Goal: Communication & Community: Answer question/provide support

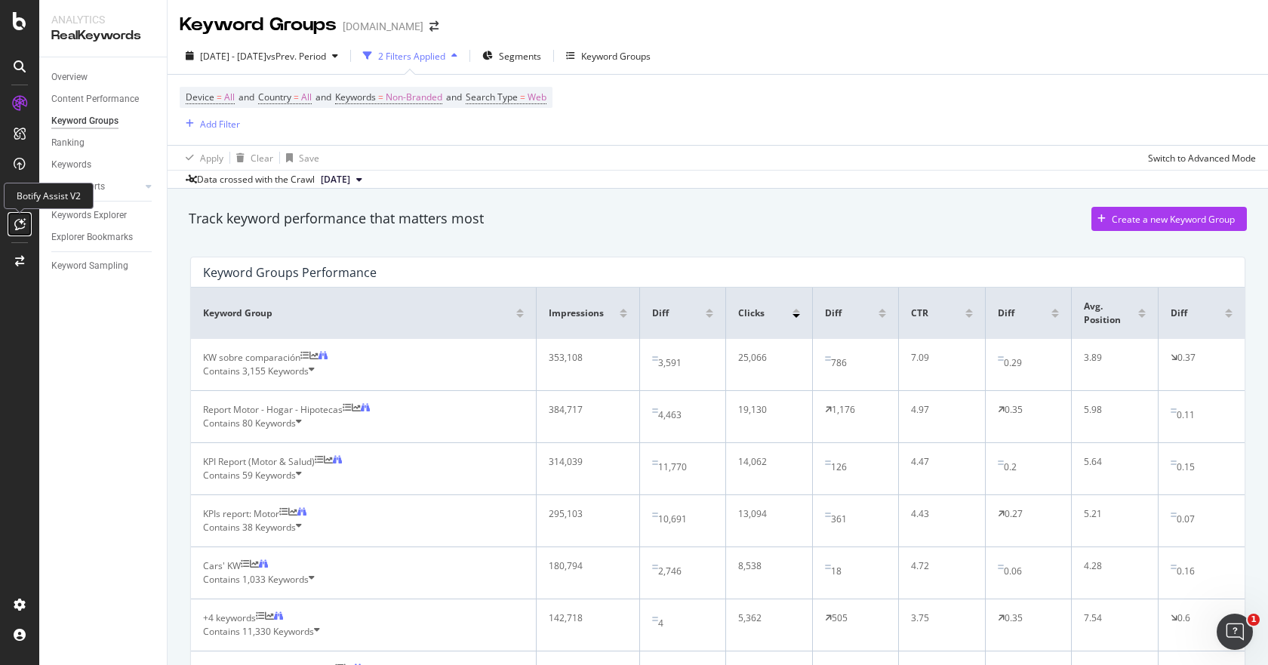
click at [22, 219] on icon at bounding box center [19, 224] width 11 height 12
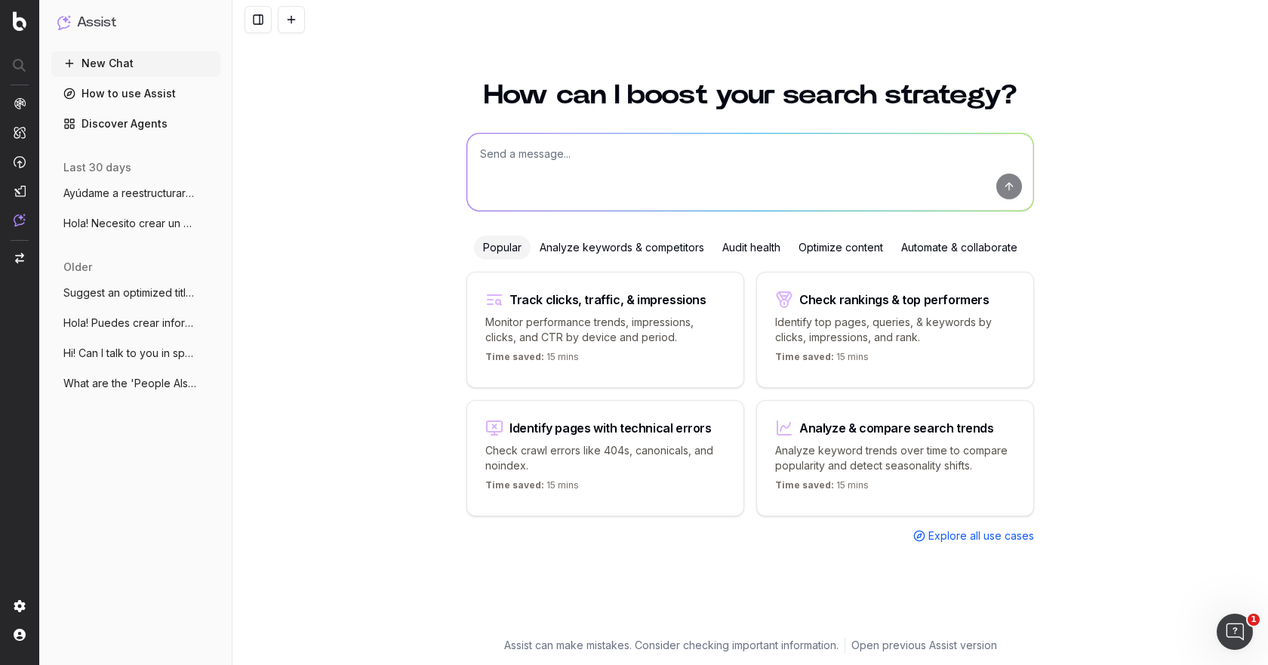
click at [532, 162] on textarea at bounding box center [750, 172] width 566 height 77
paste textarea "Loremip d sitametconsec adip elitsedd ei tempor inc utl: - etd magnaa e adminim…"
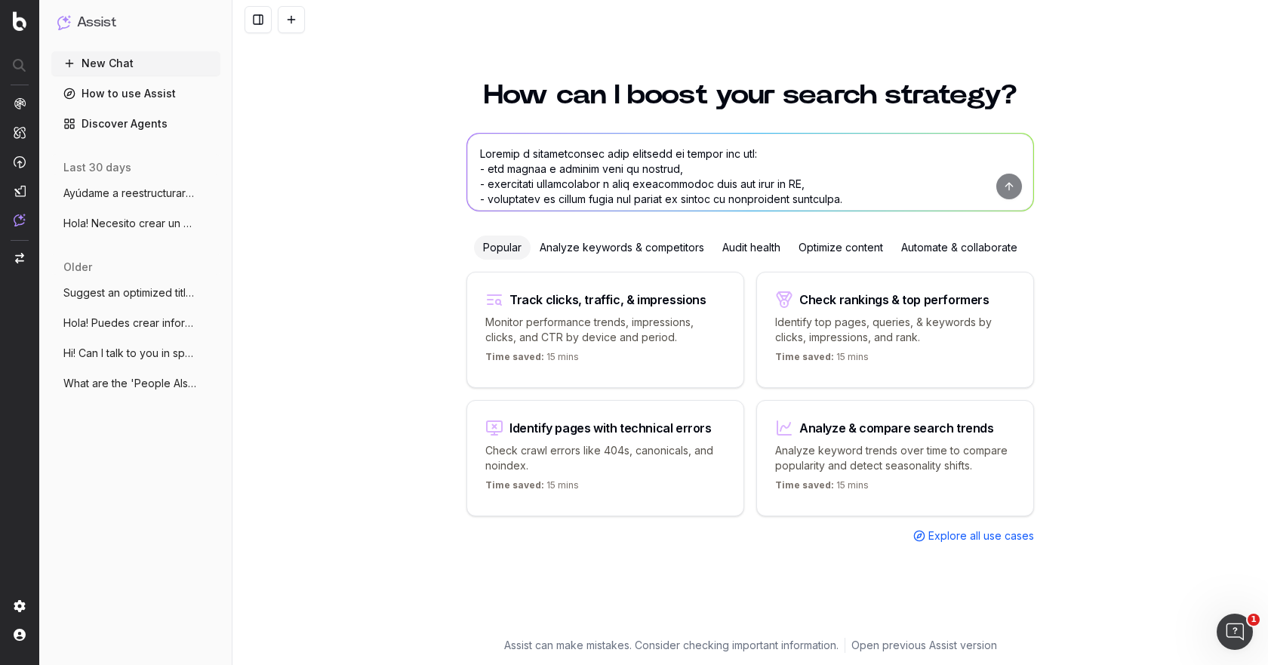
scroll to position [334, 0]
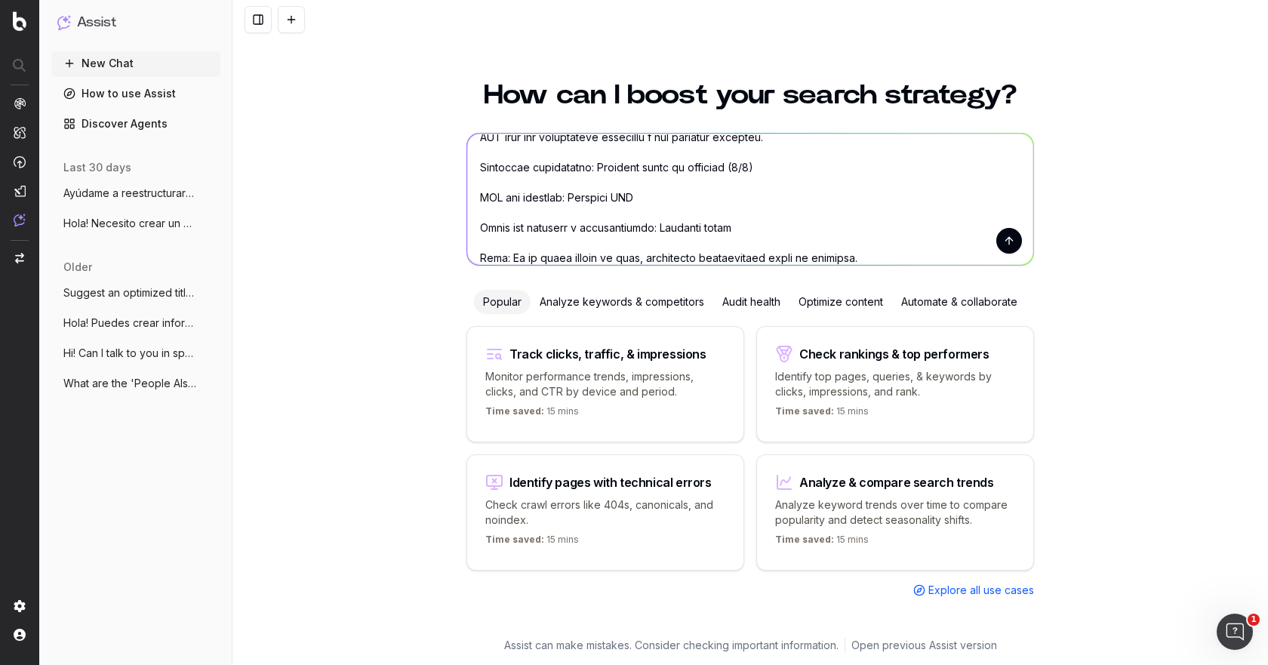
drag, startPoint x: 629, startPoint y: 195, endPoint x: 566, endPoint y: 195, distance: 62.6
click at [566, 195] on textarea at bounding box center [750, 199] width 566 height 131
paste textarea "[URL][DOMAIN_NAME]"
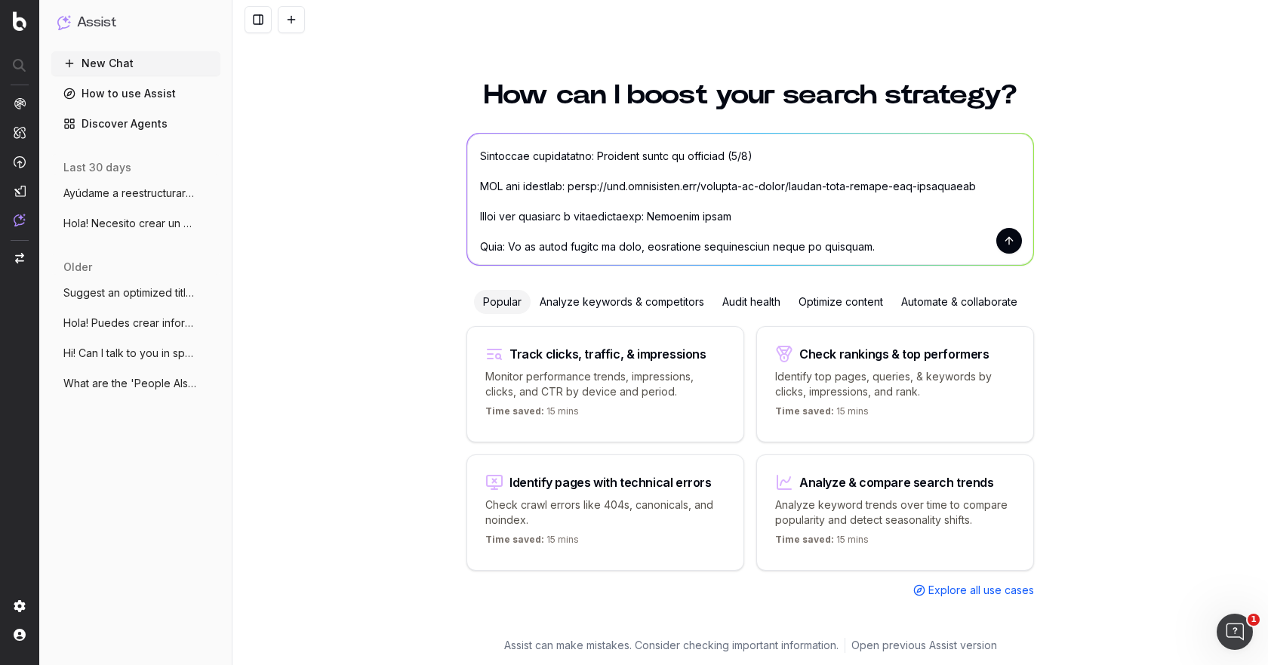
scroll to position [347, 0]
drag, startPoint x: 704, startPoint y: 208, endPoint x: 647, endPoint y: 213, distance: 56.8
click at [647, 213] on textarea at bounding box center [750, 199] width 566 height 131
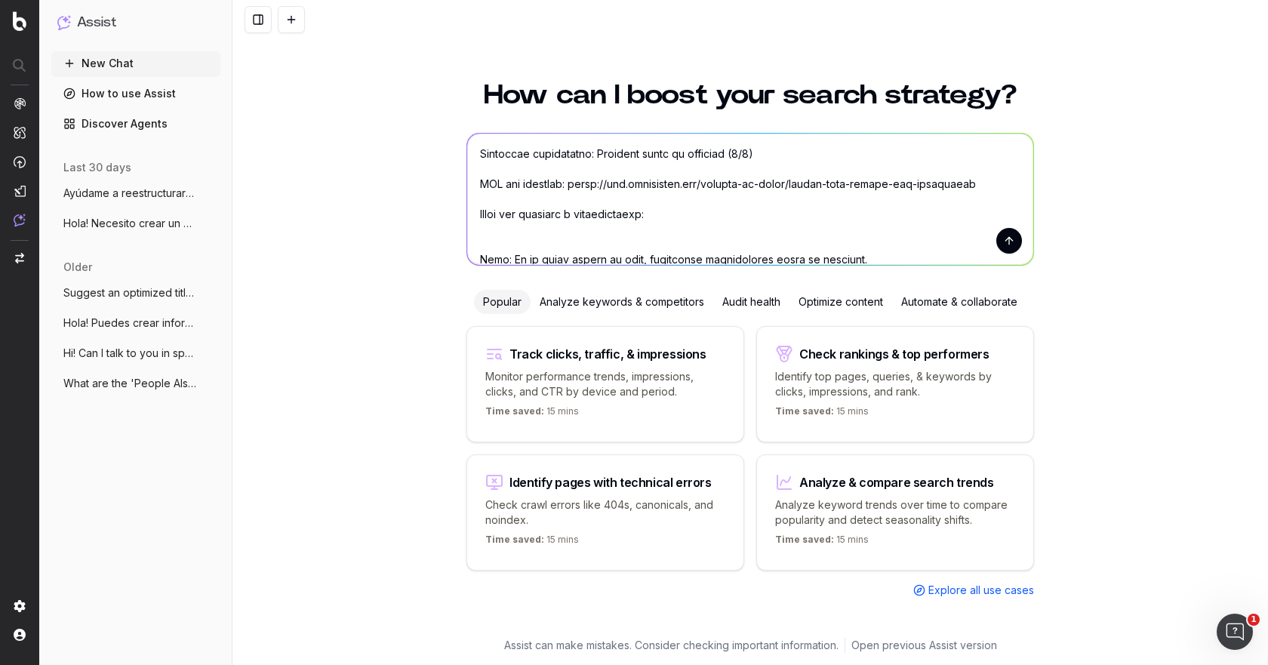
paste textarea "Seguros de Coche a todo Riesgo sin Franquicia"
paste textarea "Lo ipsumd sitametc ad elits doeius t incididun utlaboreet, do magnaa en admin v…"
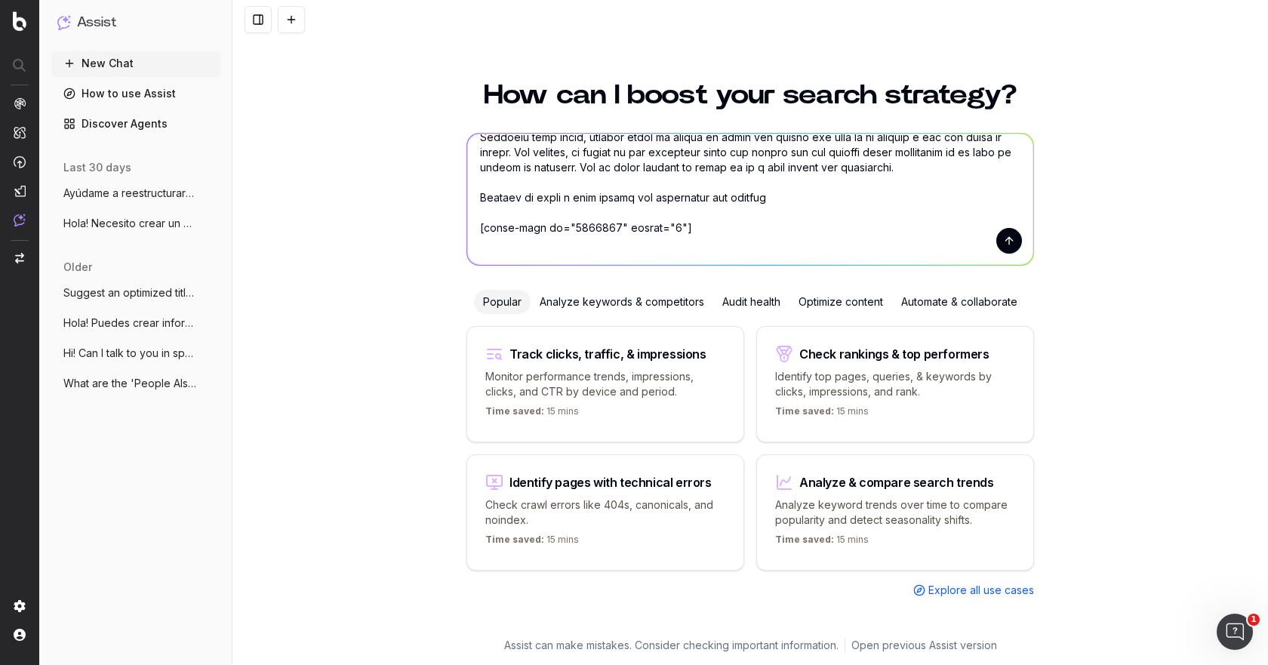
scroll to position [651, 0]
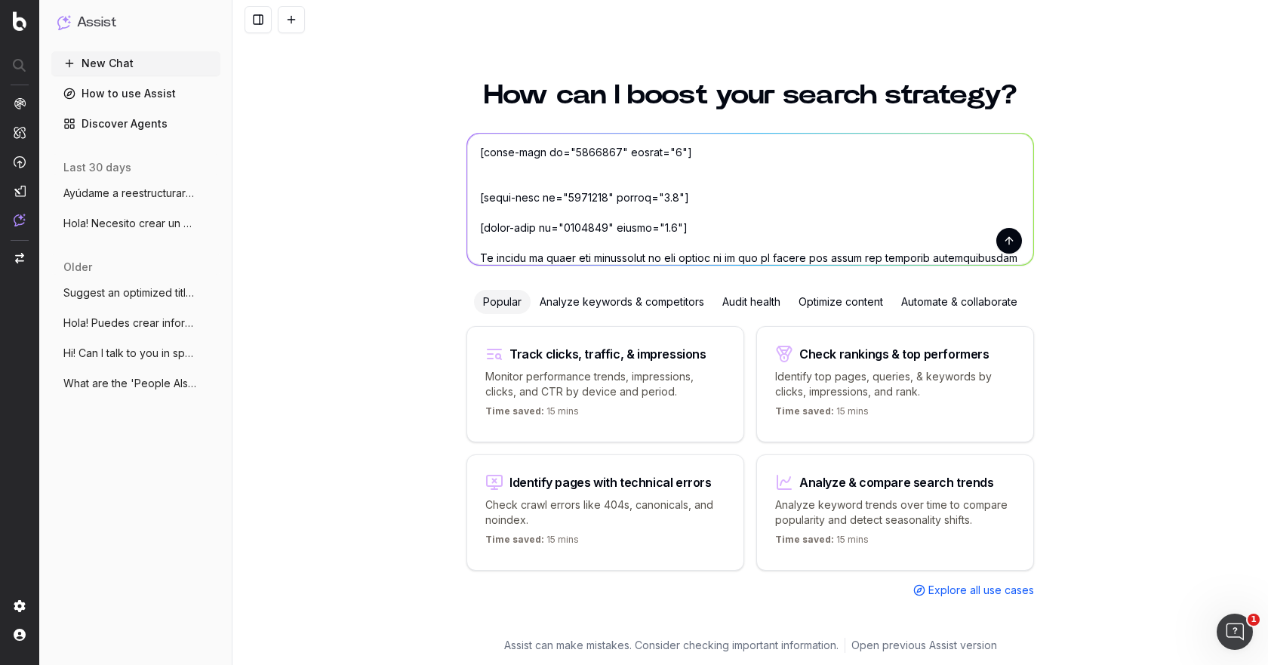
drag, startPoint x: 681, startPoint y: 238, endPoint x: 469, endPoint y: 163, distance: 224.8
click at [469, 163] on textarea at bounding box center [750, 199] width 566 height 131
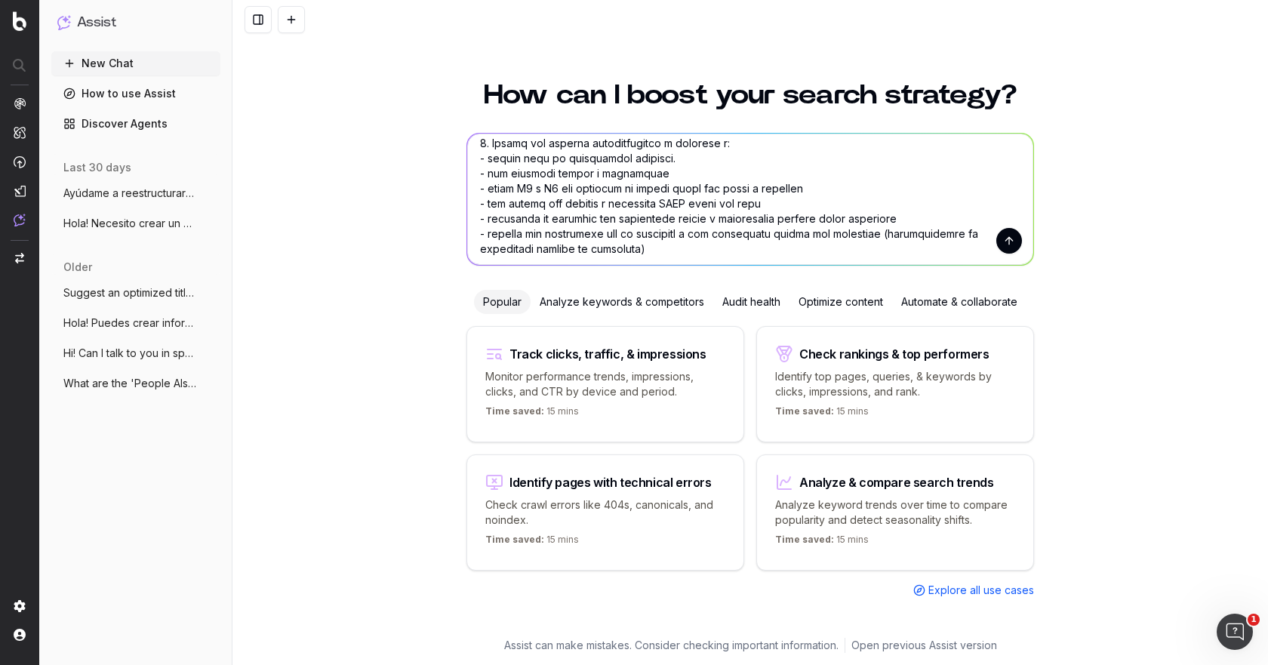
scroll to position [122, 0]
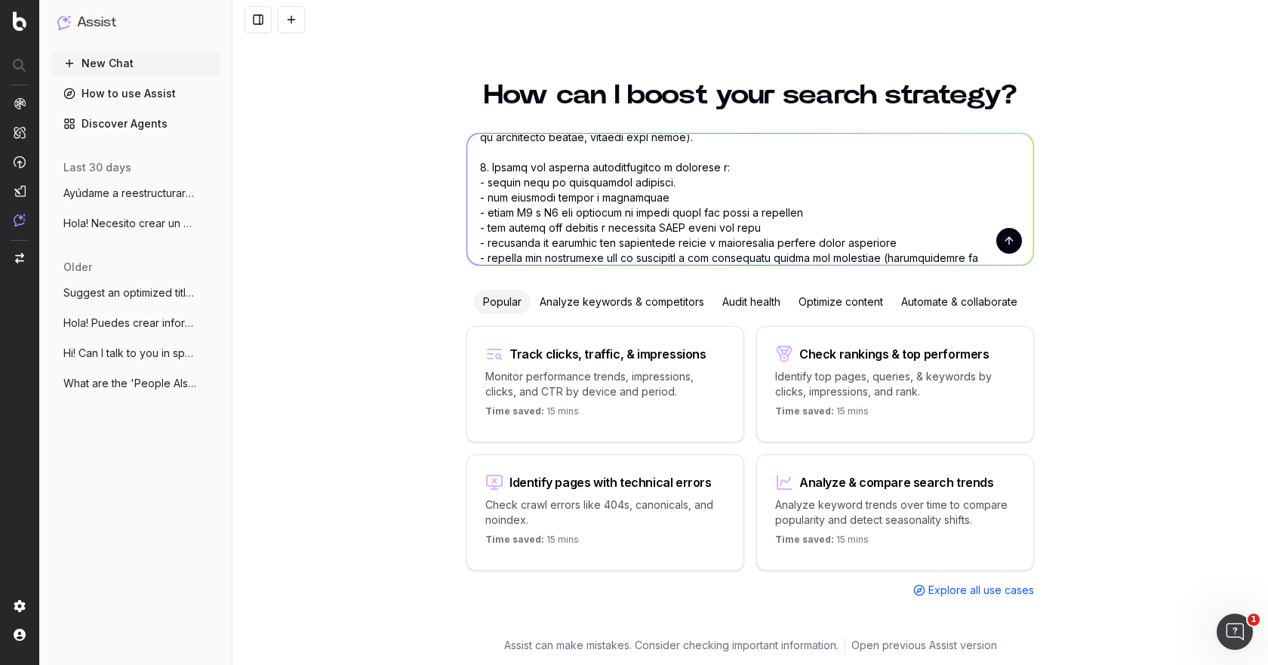
click at [825, 213] on textarea at bounding box center [750, 199] width 566 height 131
click at [912, 223] on textarea at bounding box center [750, 199] width 566 height 131
paste textarea "[GEOGRAPHIC_DATA] en carretera"
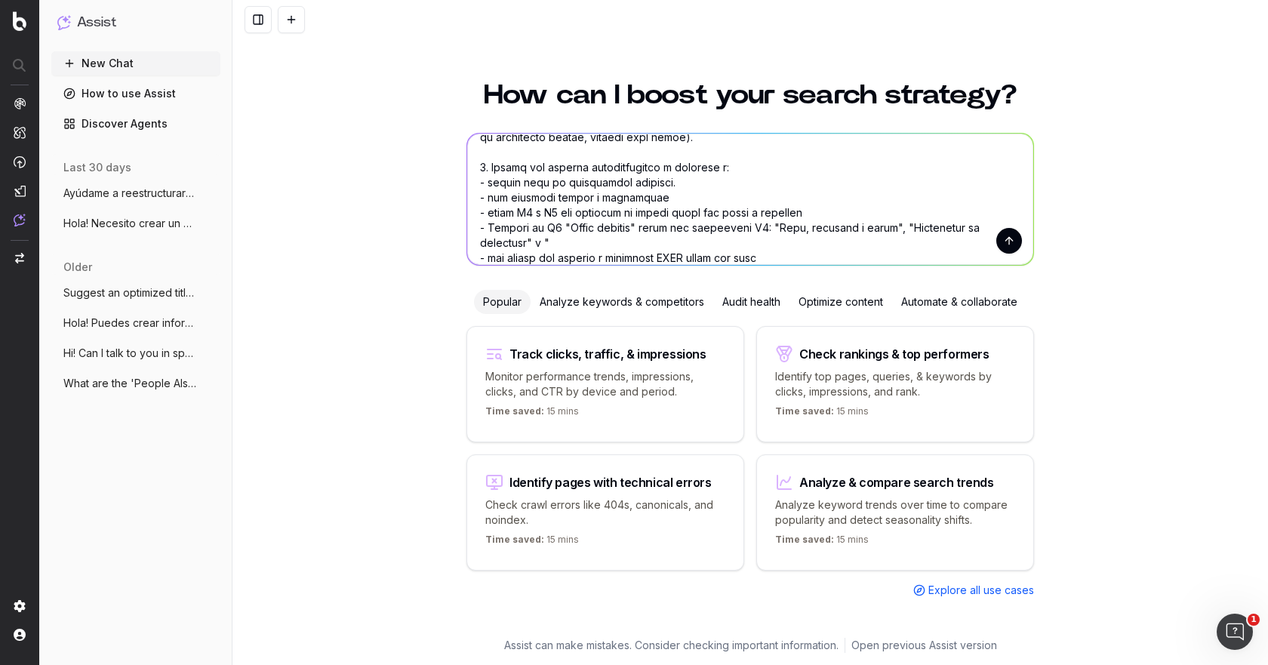
click at [571, 240] on textarea at bounding box center [750, 199] width 566 height 131
paste textarea "Seguro del conductor"
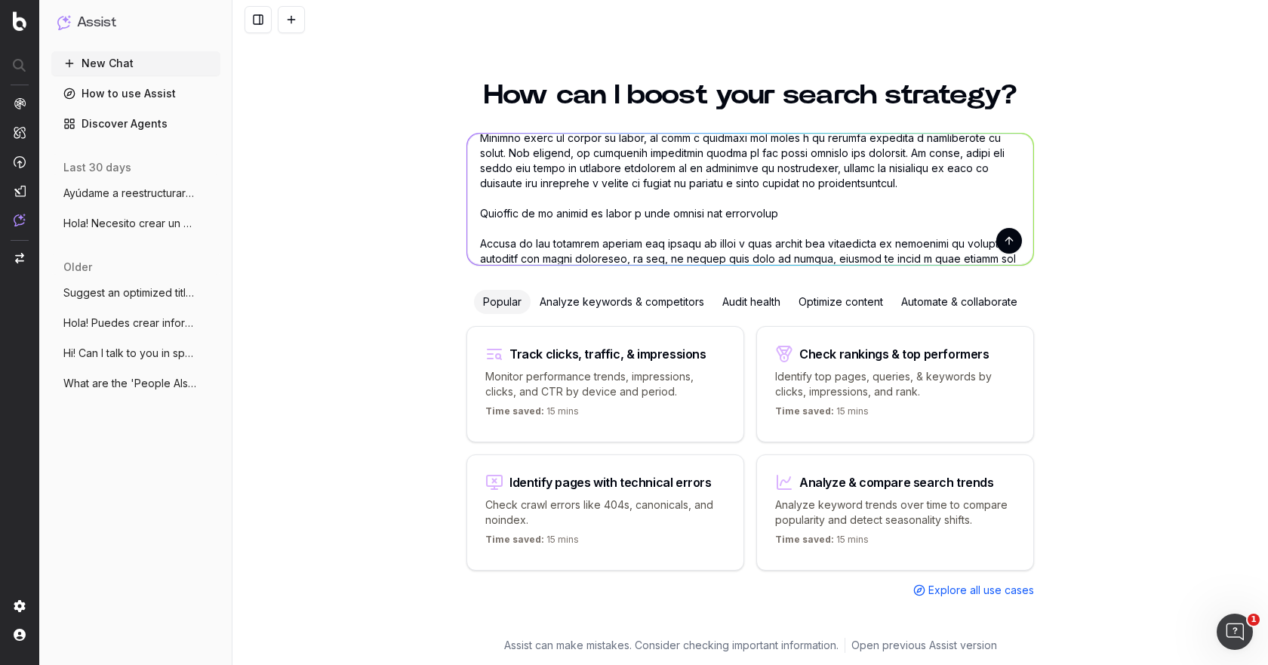
scroll to position [1179, 0]
drag, startPoint x: 915, startPoint y: 192, endPoint x: 456, endPoint y: 155, distance: 460.3
click at [460, 155] on div "How can I boost your search strategy? Popular Analyze keywords & competitors Au…" at bounding box center [750, 350] width 580 height 574
click at [478, 148] on textarea at bounding box center [750, 199] width 566 height 131
click at [476, 149] on textarea at bounding box center [750, 199] width 566 height 131
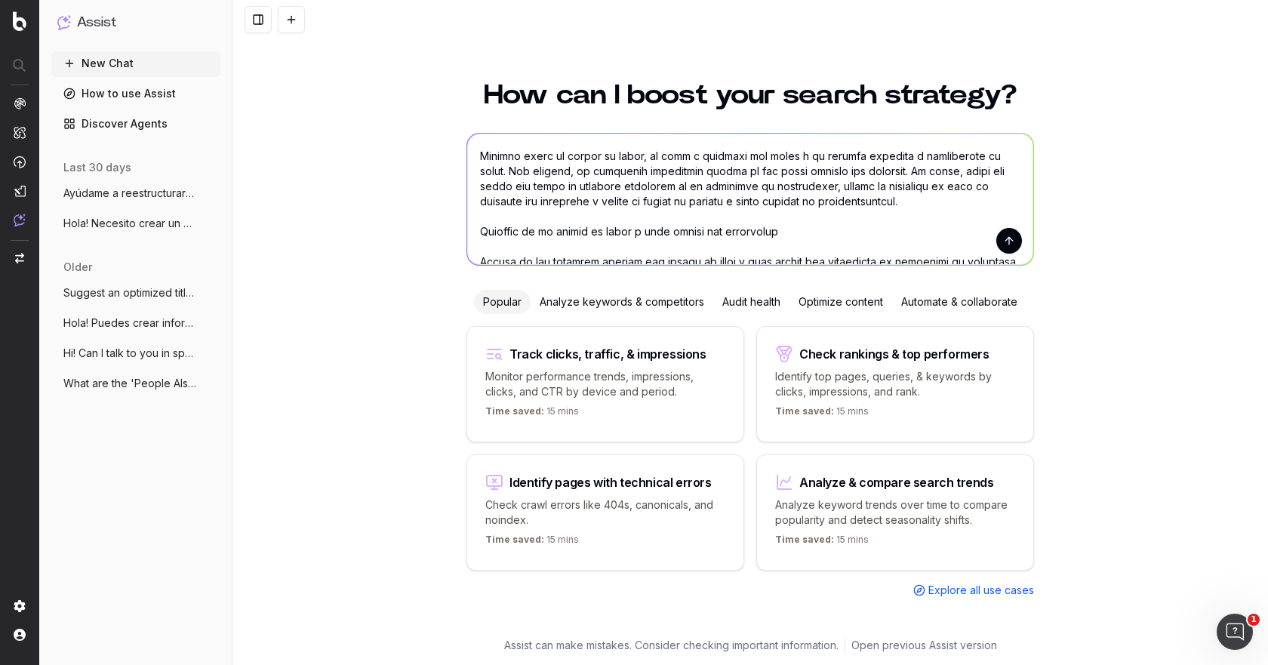
paste textarea "Los daños que sufre el vehículo asegurado en un accidente están cubiertos al 10…"
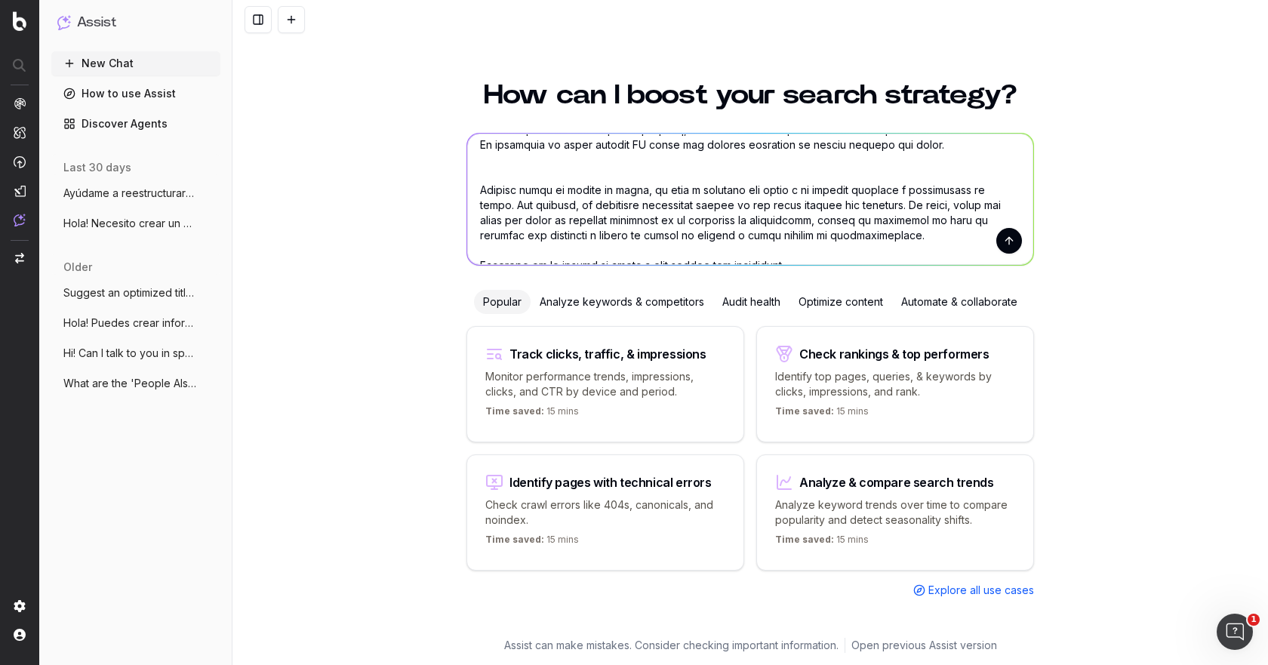
scroll to position [1235, 0]
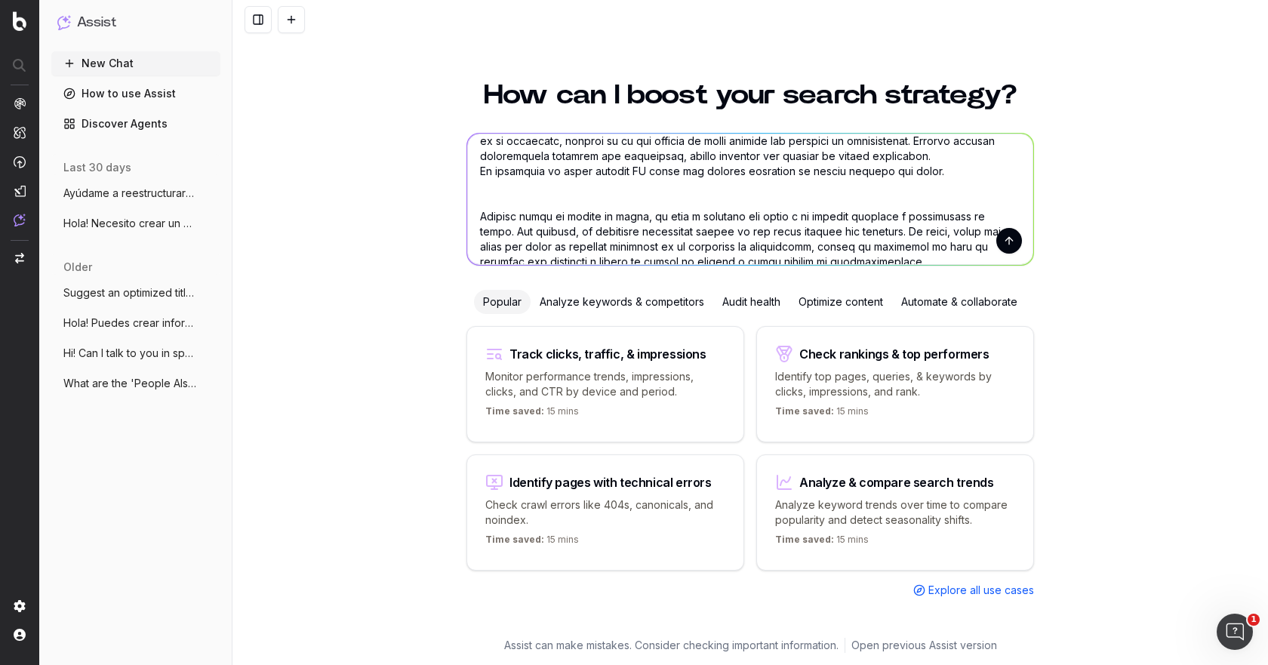
click at [535, 188] on textarea at bounding box center [750, 199] width 566 height 131
click at [516, 220] on textarea at bounding box center [750, 199] width 566 height 131
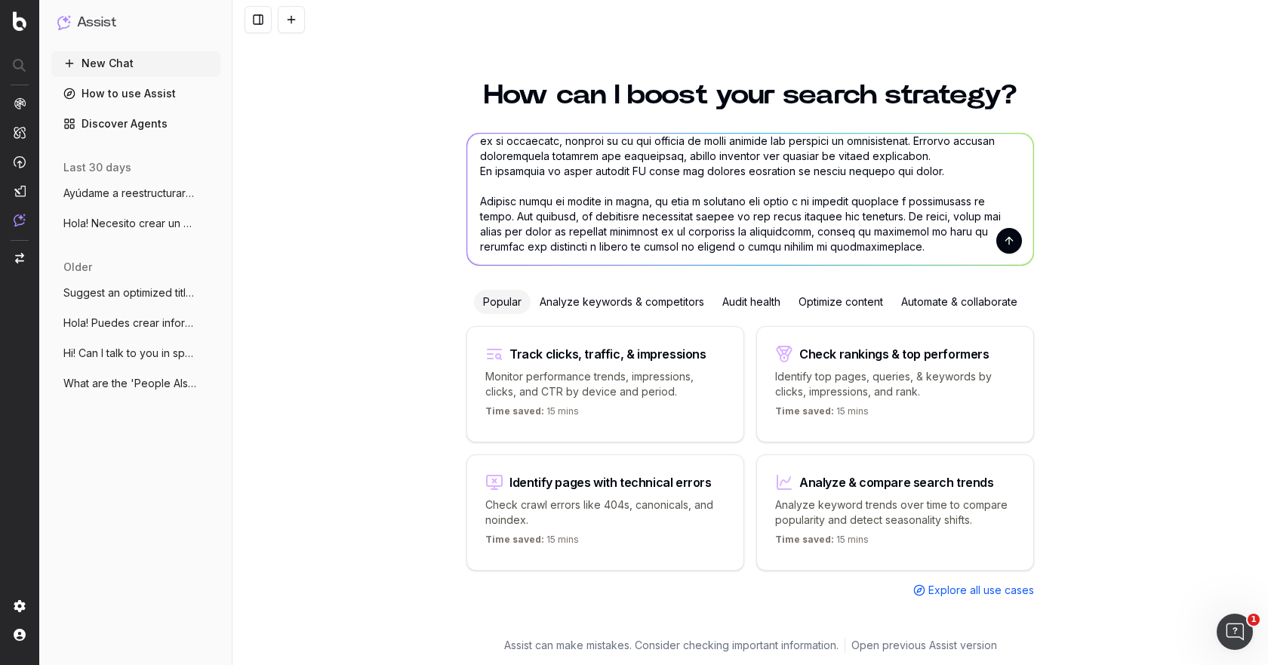
click at [543, 189] on textarea at bounding box center [750, 199] width 566 height 131
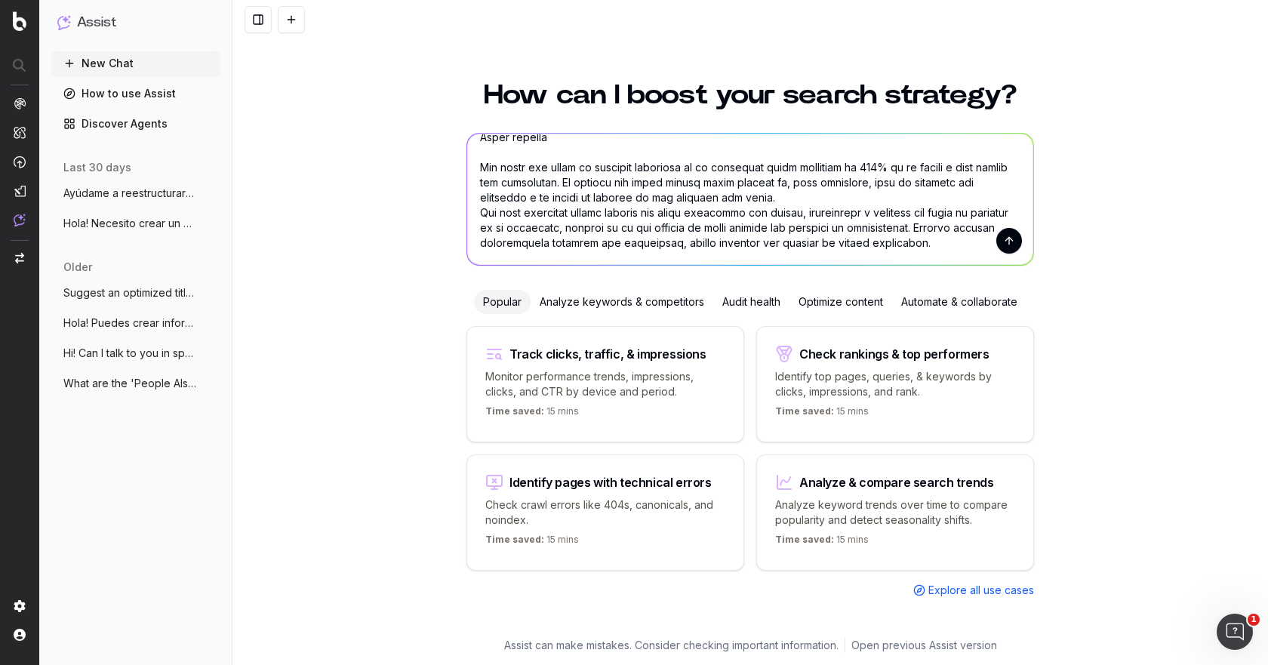
scroll to position [1175, 0]
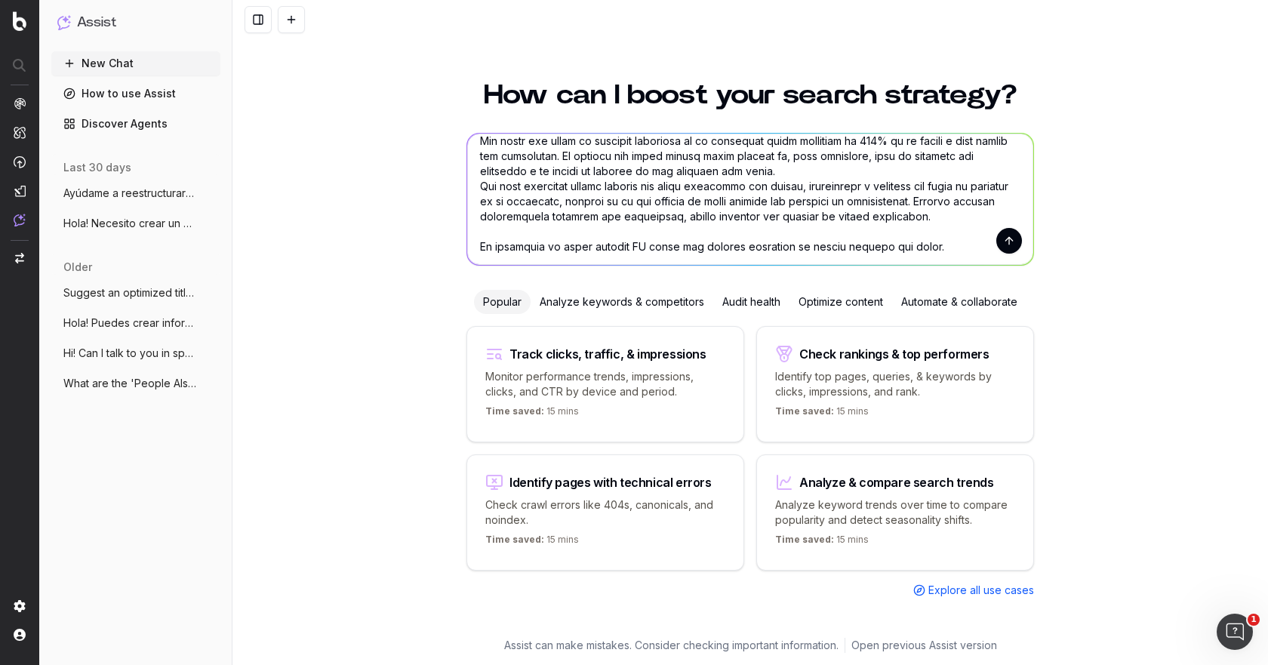
click at [780, 187] on textarea at bounding box center [750, 199] width 566 height 131
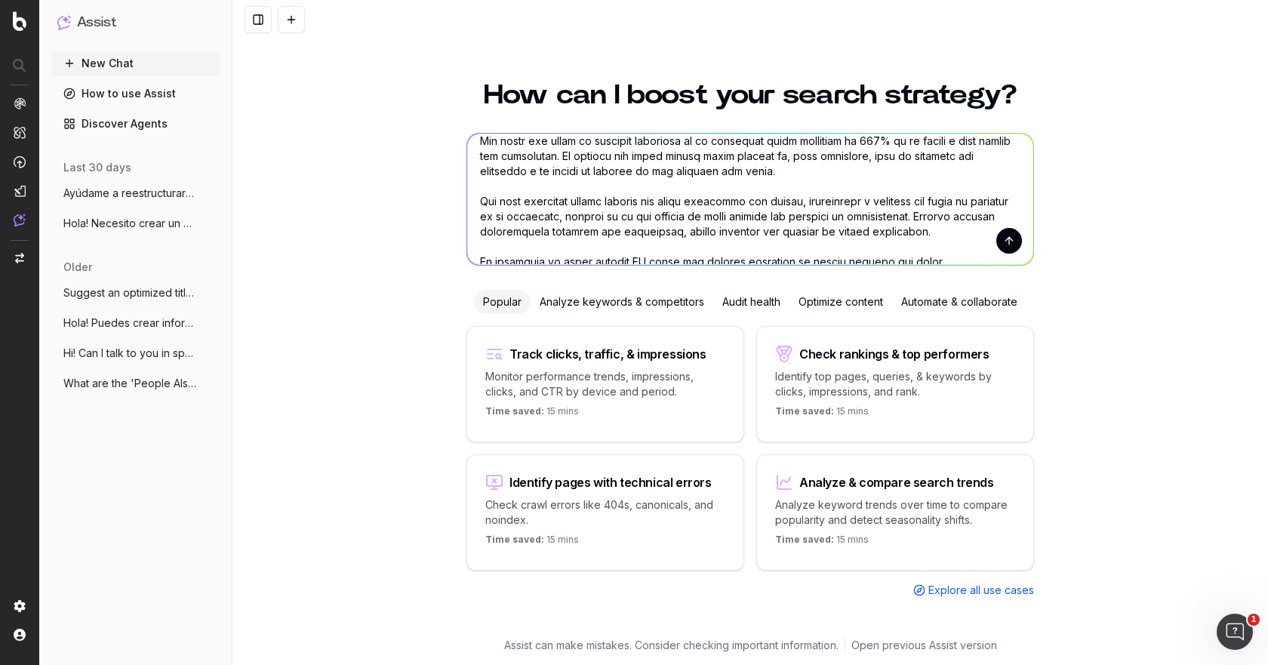
scroll to position [1190, 0]
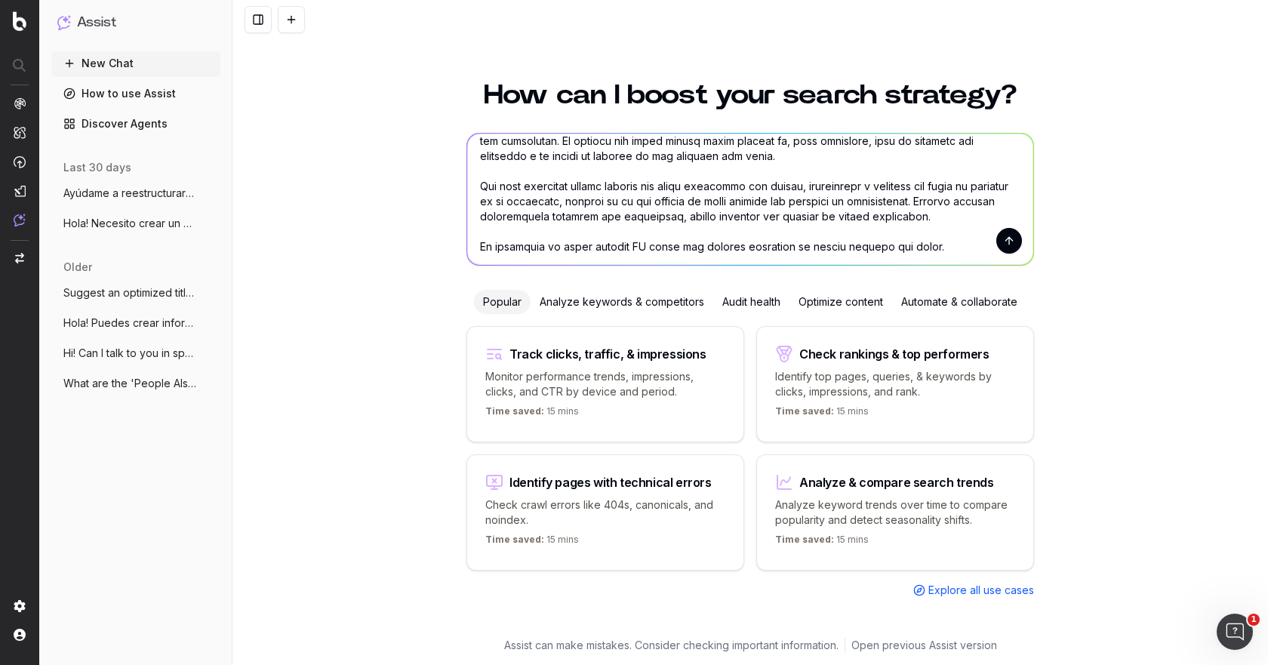
type textarea "Loremip d sitametconsec adip elitsedd ei tempor inc utl: - etd magnaa e adminim…"
click at [1003, 242] on button "submit" at bounding box center [1009, 241] width 26 height 26
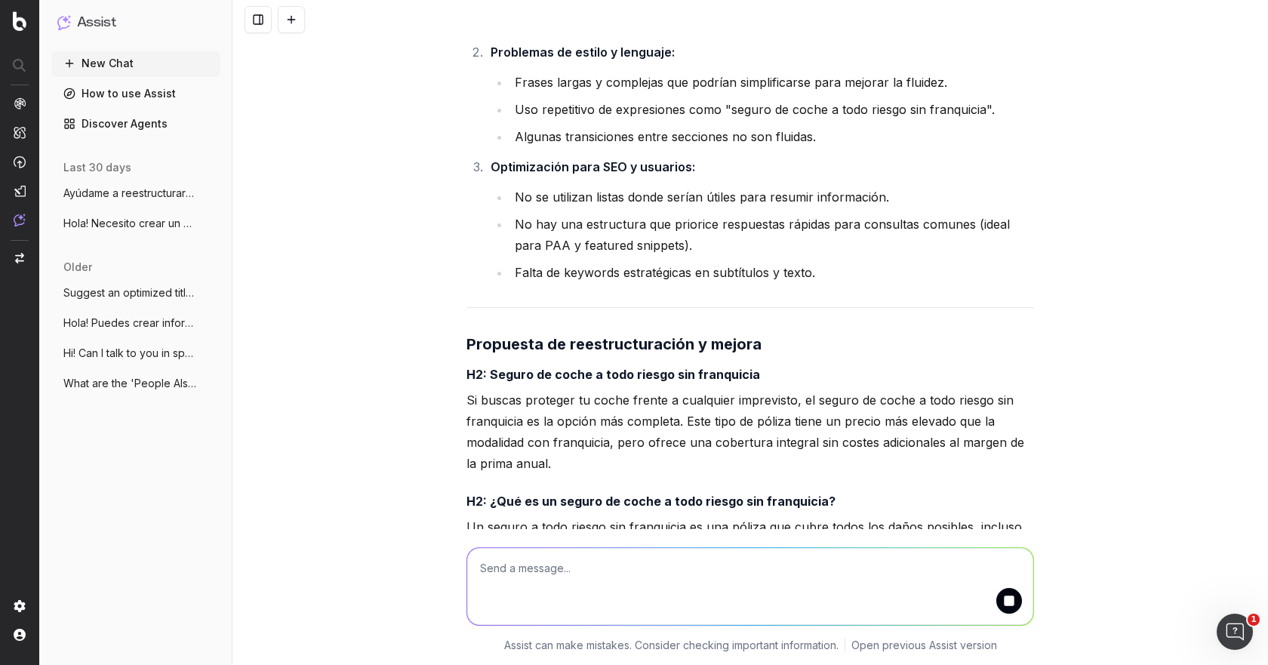
scroll to position [2566, 0]
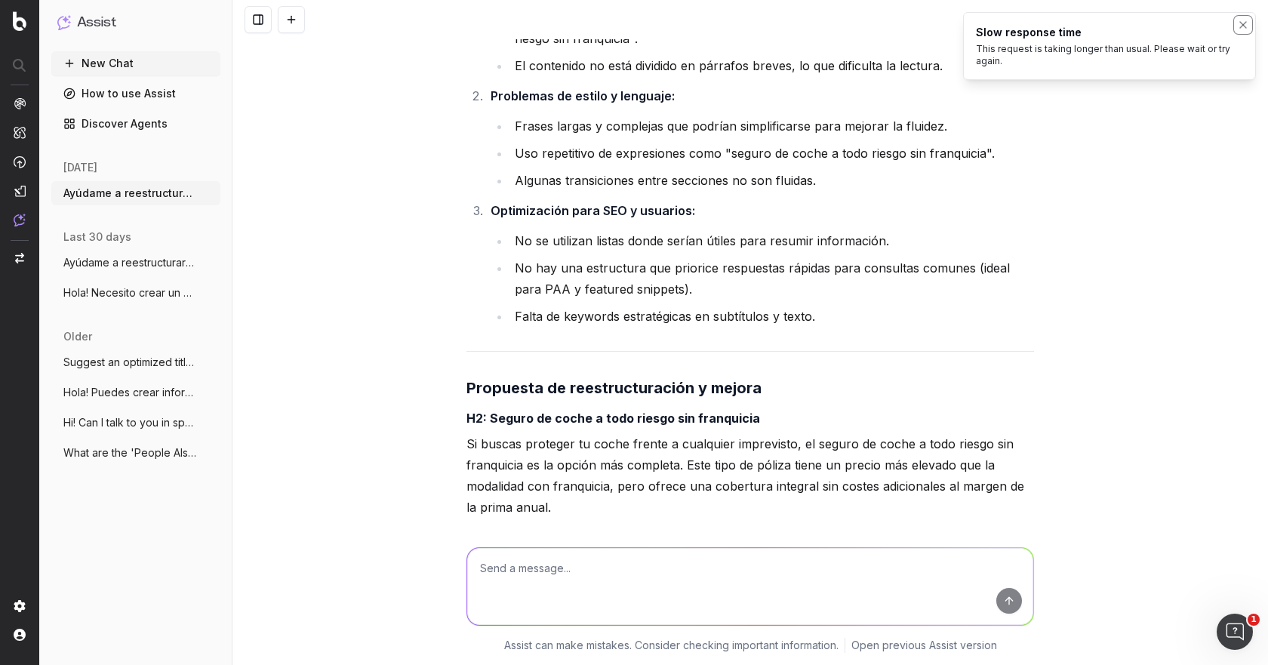
click at [1241, 25] on icon "Notifications (F8)" at bounding box center [1243, 25] width 12 height 12
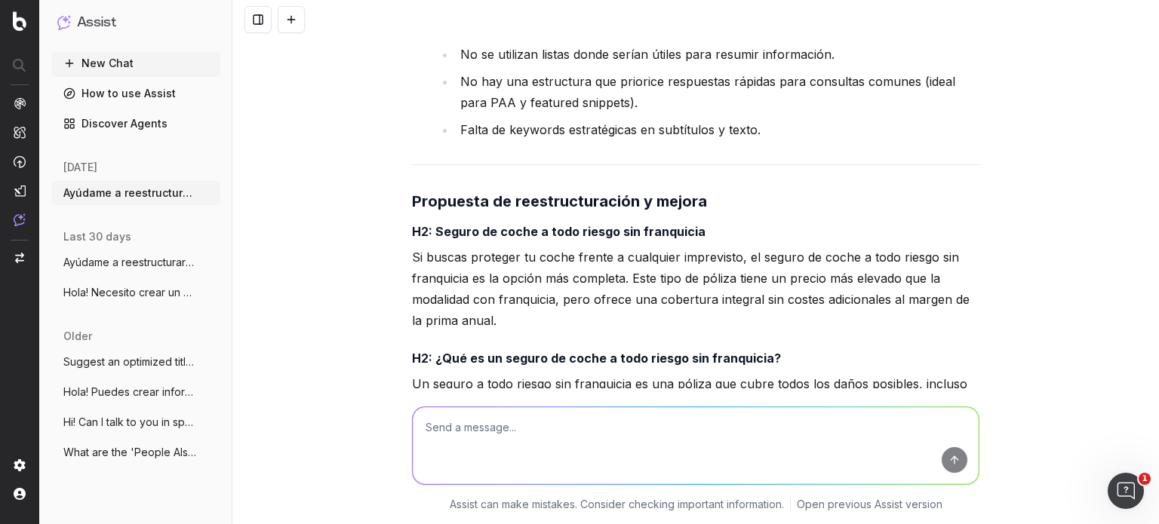
scroll to position [2779, 0]
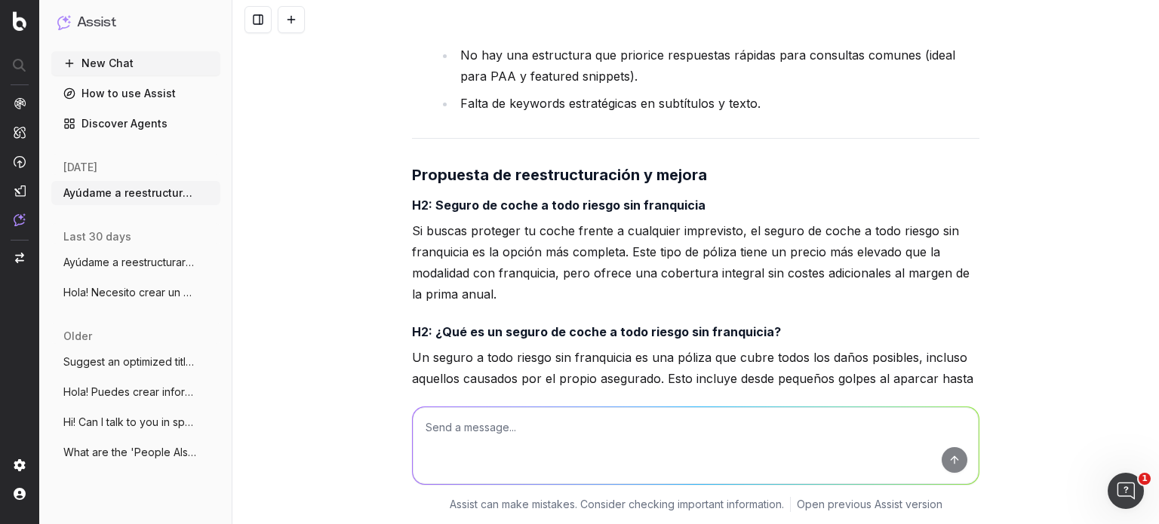
click at [567, 289] on p "Si buscas proteger tu coche frente a cualquier imprevisto, el seguro de coche a…" at bounding box center [695, 262] width 567 height 85
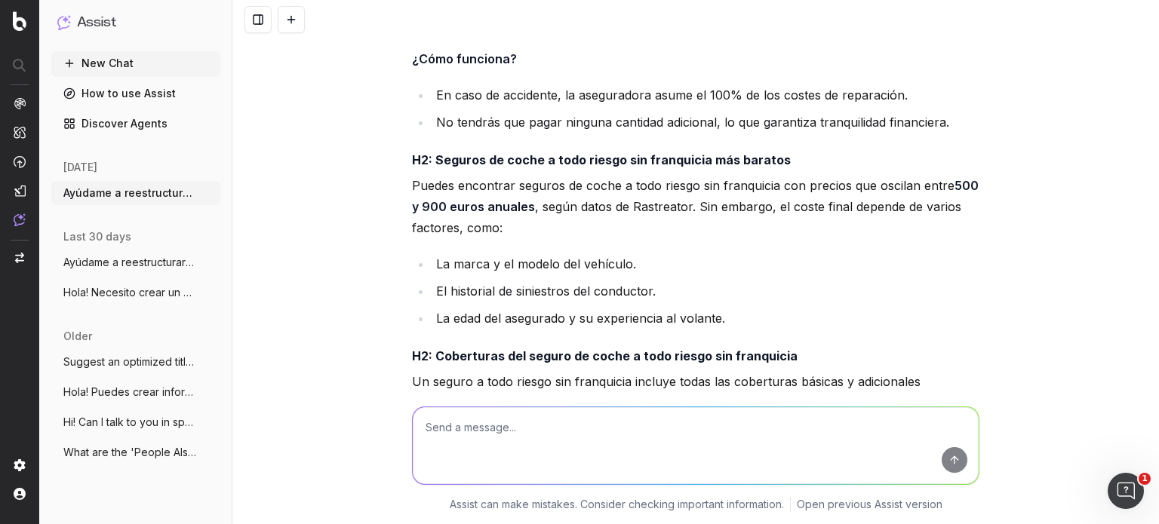
scroll to position [3231, 0]
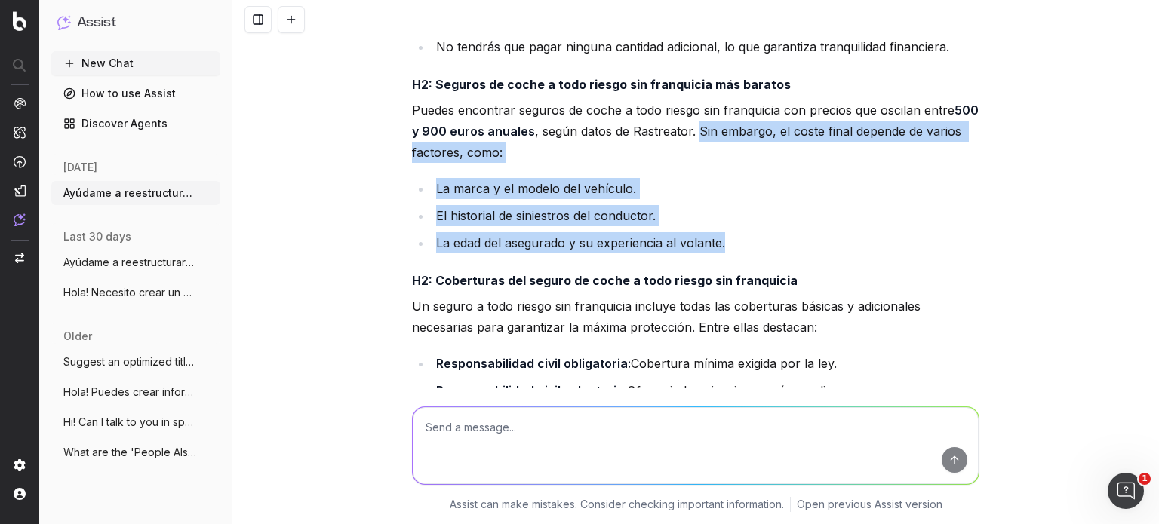
drag, startPoint x: 689, startPoint y: 150, endPoint x: 771, endPoint y: 256, distance: 133.9
copy div "Sin embargo, el coste final depende de varios factores, como: La marca y el mod…"
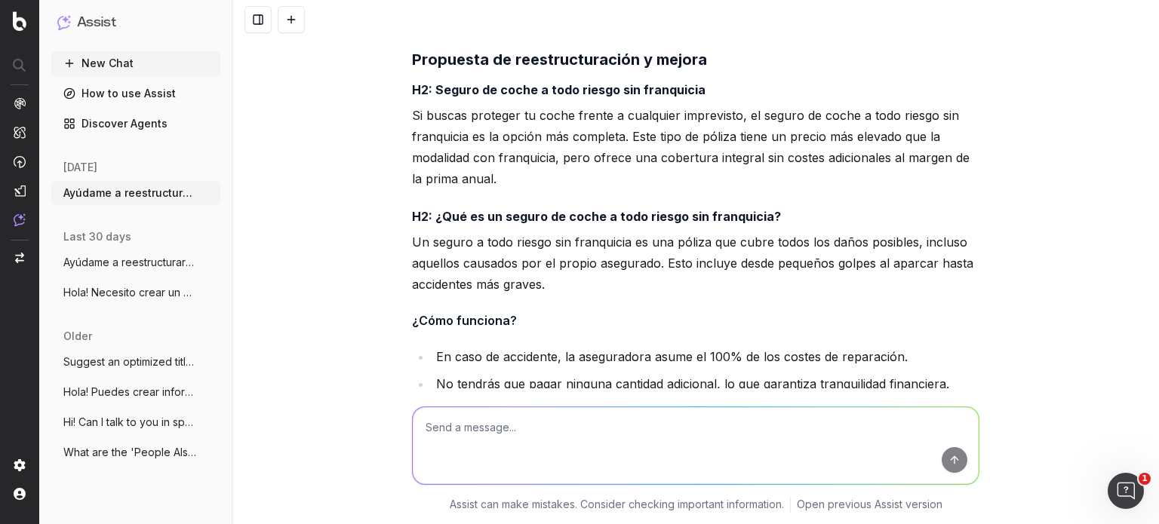
scroll to position [2930, 0]
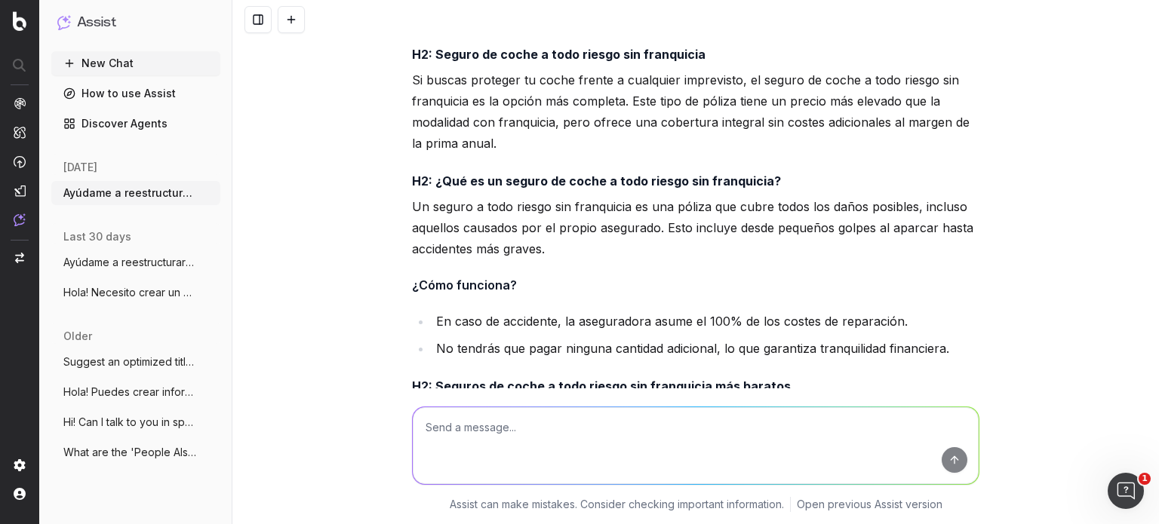
drag, startPoint x: 555, startPoint y: 266, endPoint x: 397, endPoint y: 211, distance: 167.5
click at [397, 211] on div "Ayúdame a reestructurar este artículo de manera que sea: más fluido y legible p…" at bounding box center [695, 262] width 927 height 524
copy p "Un seguro a todo riesgo sin franquicia es una póliza que cubre todos los daños …"
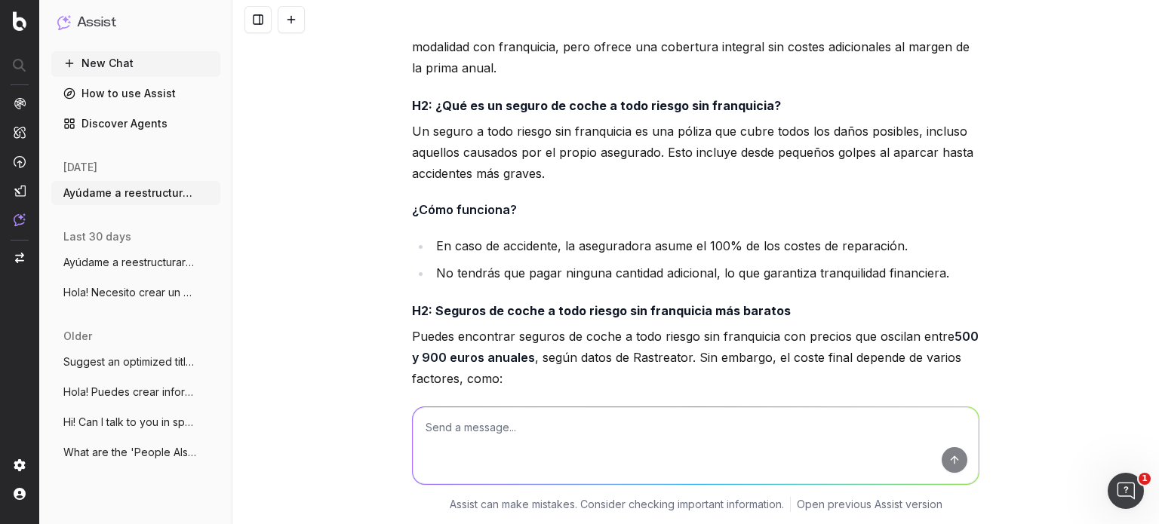
scroll to position [3080, 0]
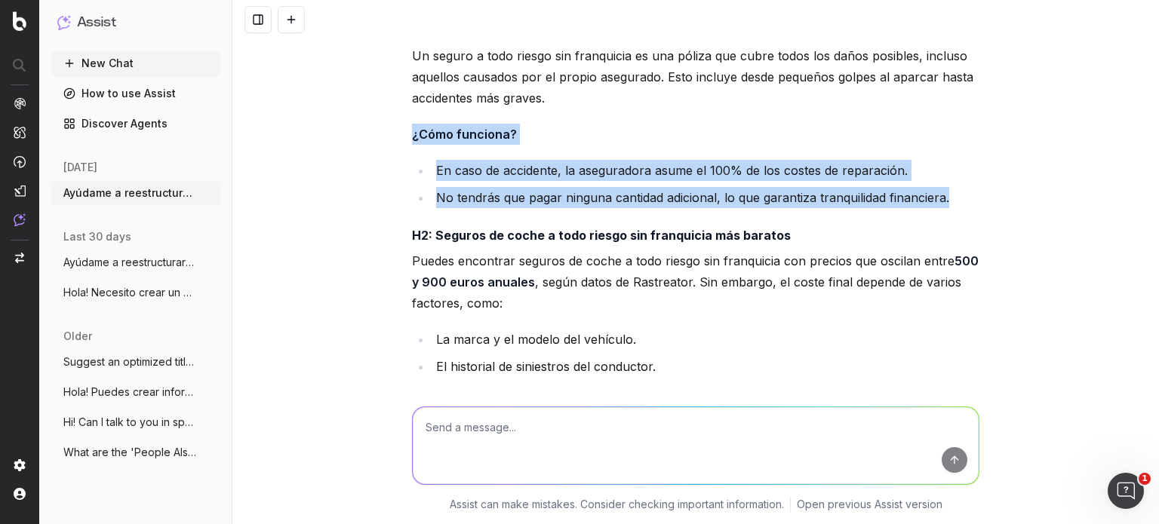
drag, startPoint x: 972, startPoint y: 214, endPoint x: 392, endPoint y: 149, distance: 583.2
click at [392, 149] on div "Ayúdame a reestructurar este artículo de manera que sea: más fluido y legible p…" at bounding box center [695, 262] width 927 height 524
copy div "¿Cómo funciona? En caso de accidente, la aseguradora asume el 100% de los coste…"
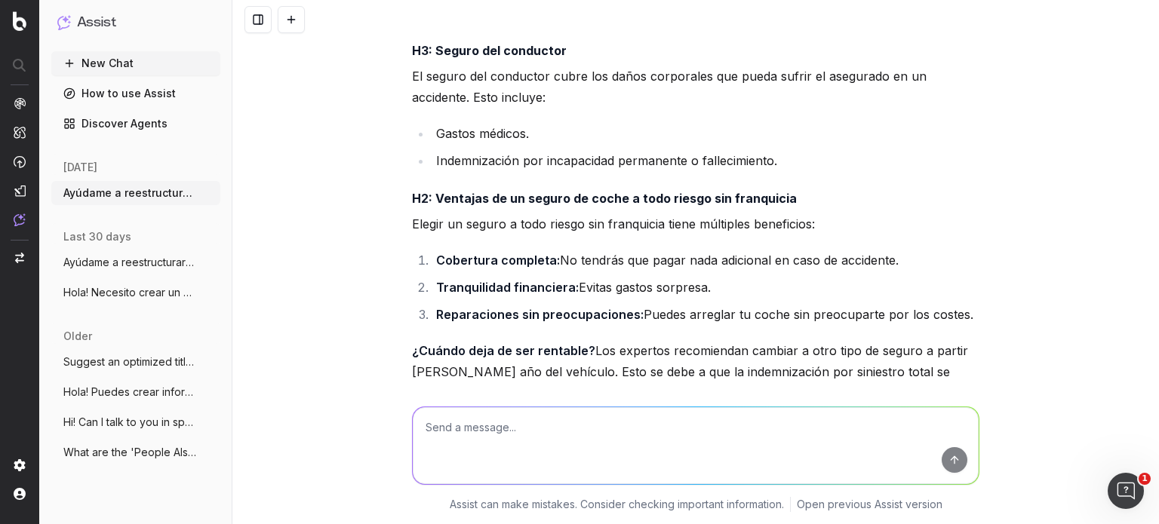
scroll to position [4439, 0]
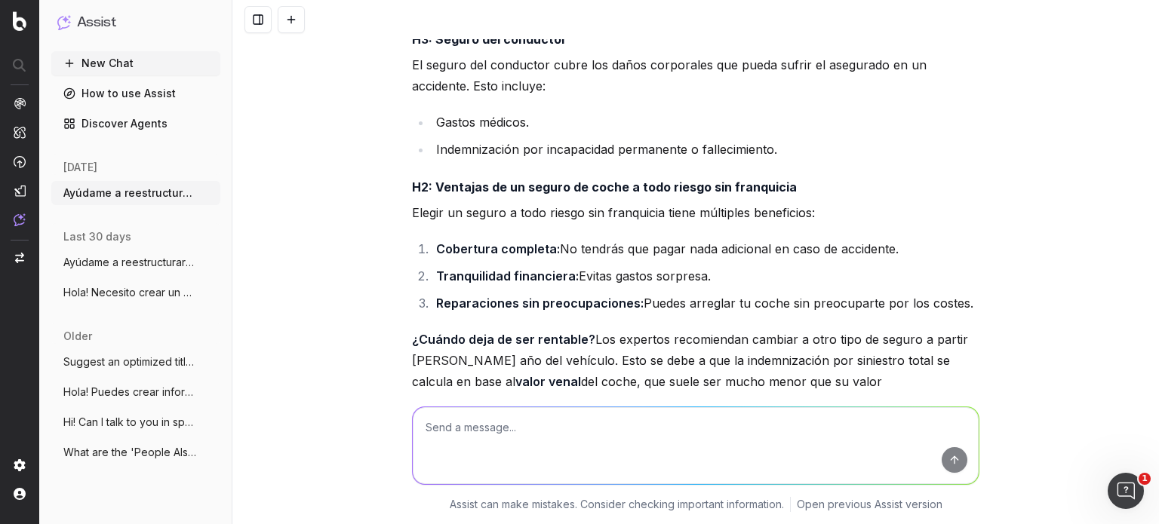
drag, startPoint x: 402, startPoint y: 252, endPoint x: 973, endPoint y: 351, distance: 579.0
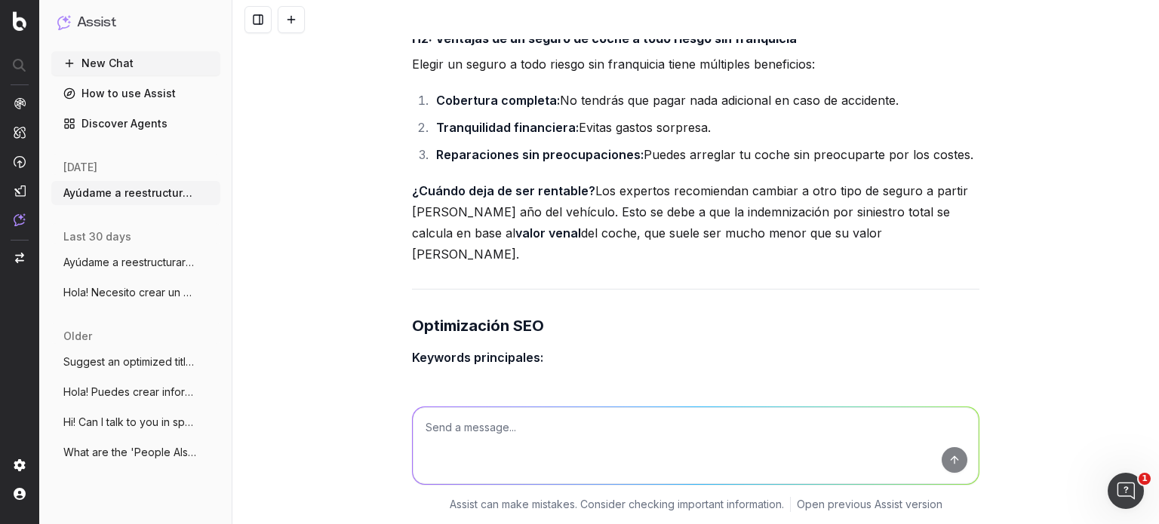
scroll to position [4590, 0]
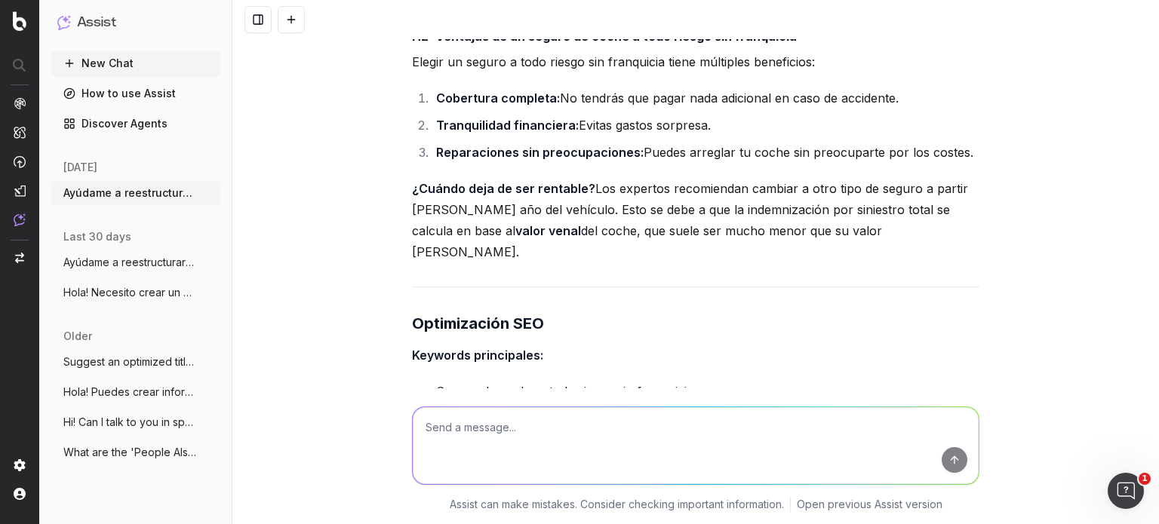
copy div "Elegir un seguro a todo riesgo sin franquicia tiene múltiples beneficios: Cober…"
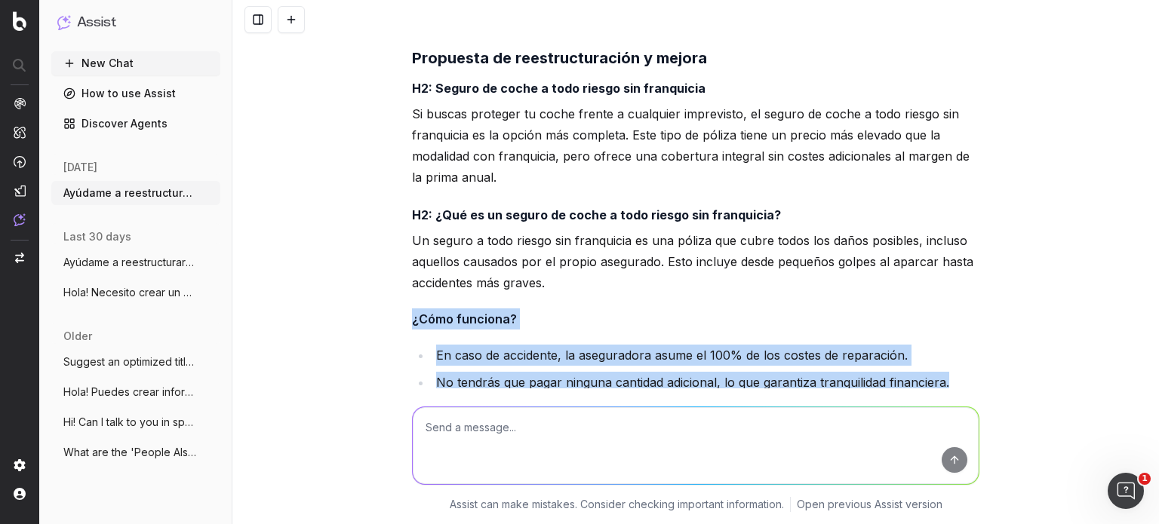
scroll to position [2854, 0]
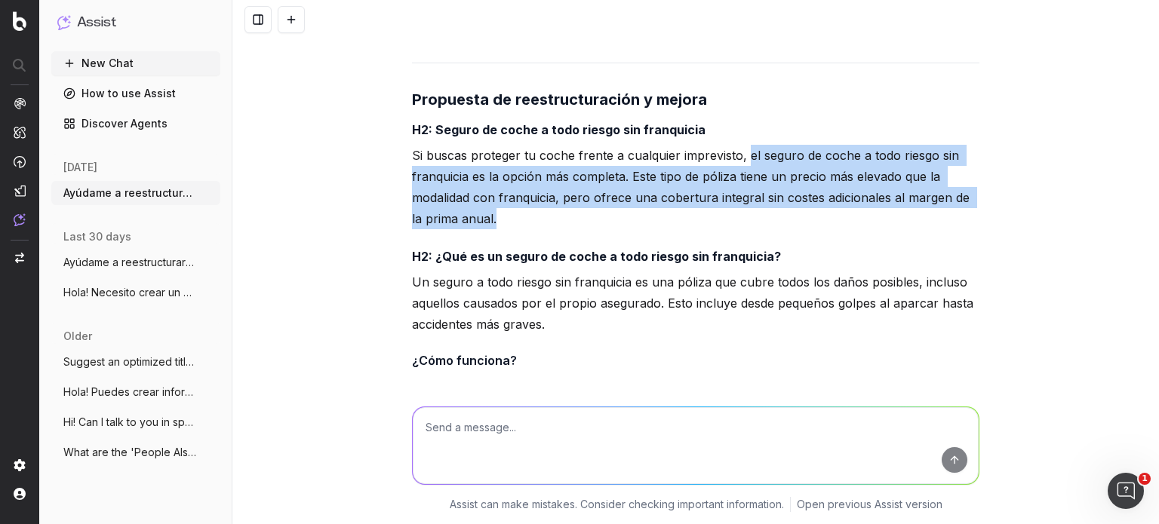
drag, startPoint x: 743, startPoint y: 174, endPoint x: 764, endPoint y: 232, distance: 61.1
click at [764, 229] on p "Si buscas proteger tu coche frente a cualquier imprevisto, el seguro de coche a…" at bounding box center [695, 187] width 567 height 85
copy p "el seguro de coche a todo riesgo sin franquicia es la opción más completa. Este…"
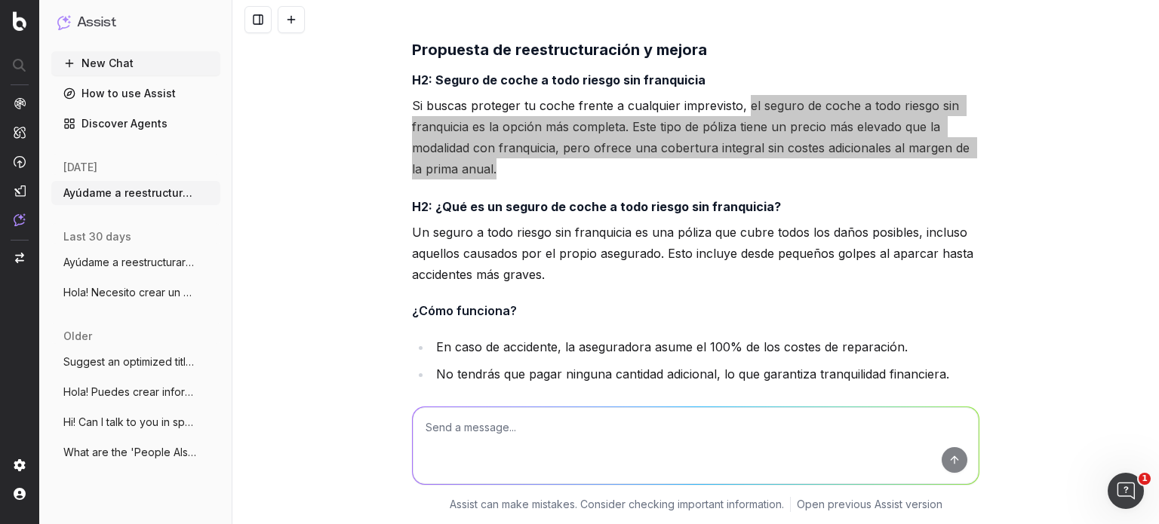
scroll to position [2930, 0]
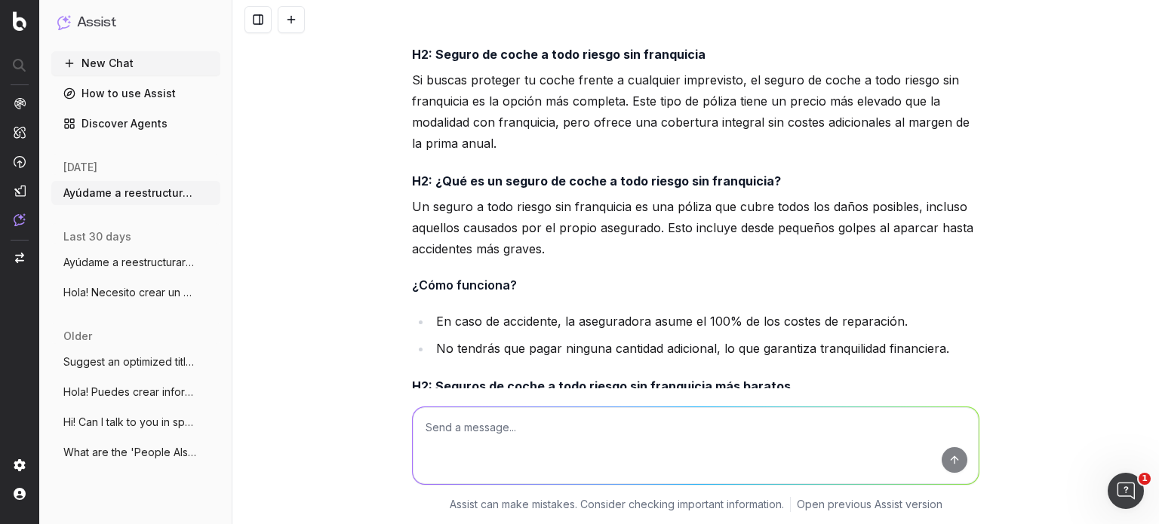
click at [550, 260] on p "Un seguro a todo riesgo sin franquicia es una póliza que cubre todos los daños …" at bounding box center [695, 227] width 567 height 63
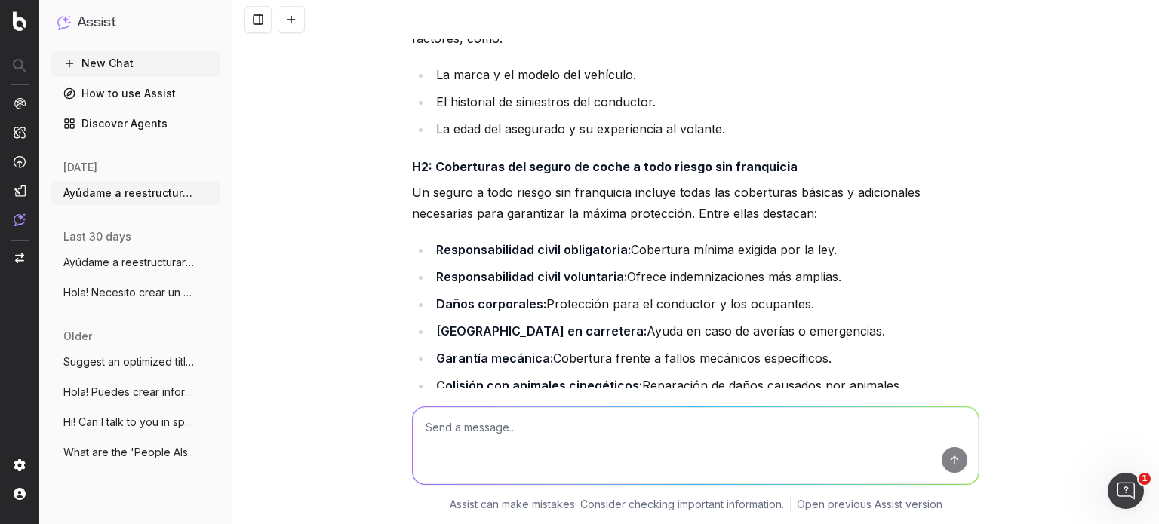
scroll to position [3382, 0]
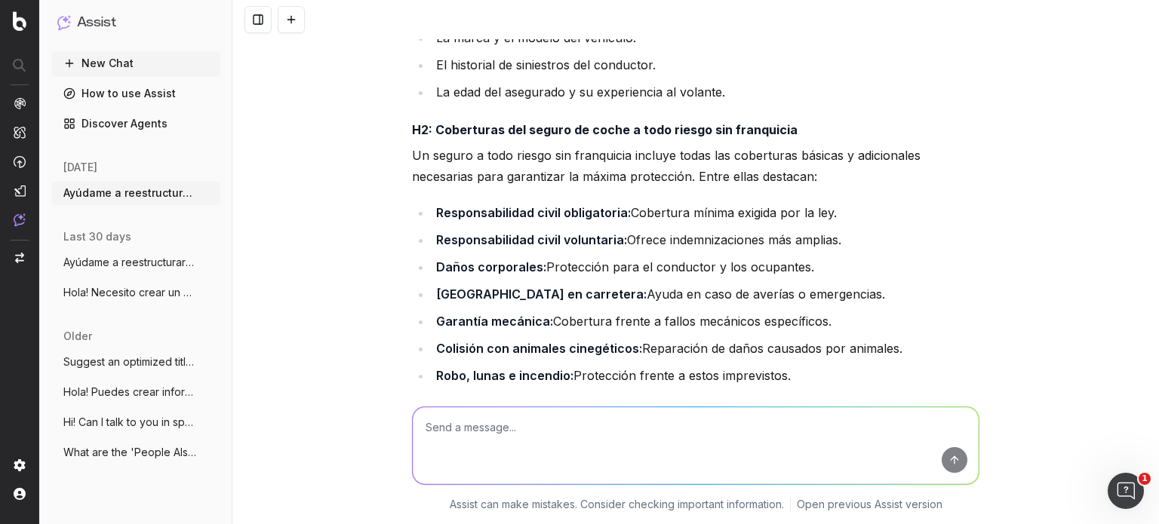
click at [670, 186] on p "Un seguro a todo riesgo sin franquicia incluye todas las coberturas básicas y a…" at bounding box center [695, 166] width 567 height 42
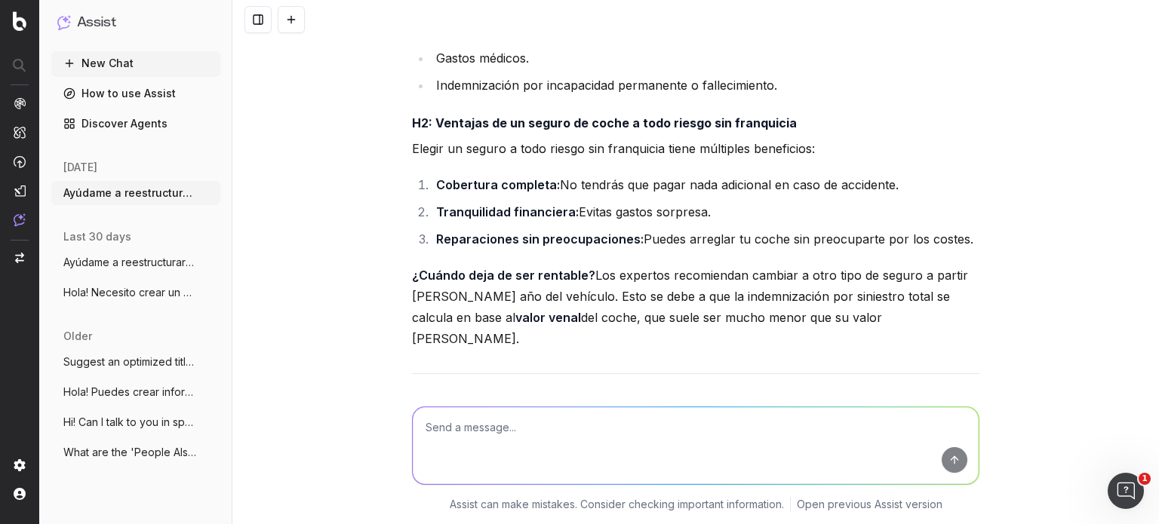
scroll to position [4439, 0]
